Goal: Navigation & Orientation: Understand site structure

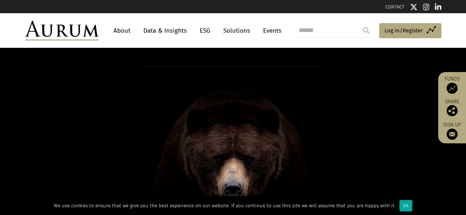
click at [123, 30] on link "About" at bounding box center [122, 31] width 24 height 14
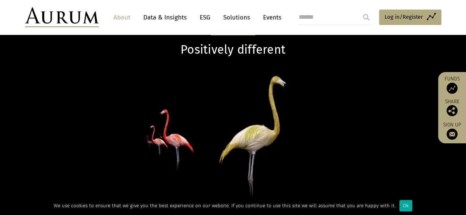
scroll to position [37, 0]
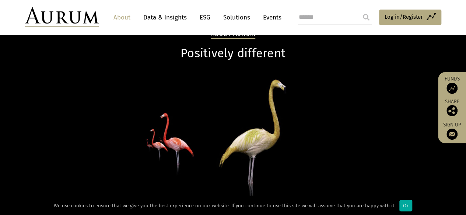
click at [152, 18] on link "Data & Insights" at bounding box center [165, 18] width 51 height 14
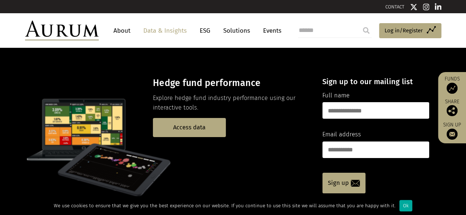
click at [237, 29] on link "Solutions" at bounding box center [237, 31] width 34 height 14
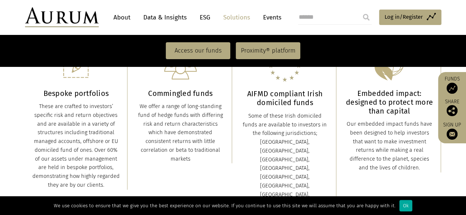
scroll to position [221, 0]
